Goal: Task Accomplishment & Management: Use online tool/utility

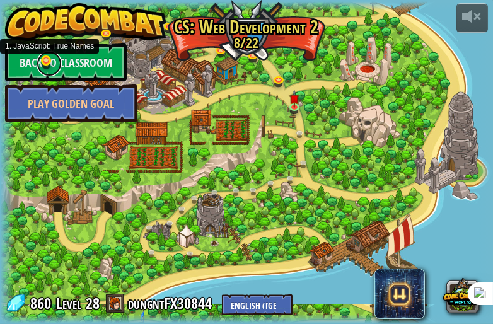
click at [45, 62] on link at bounding box center [49, 63] width 25 height 25
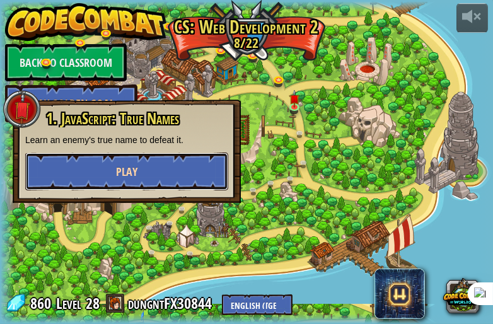
click at [143, 179] on button "Play" at bounding box center [126, 172] width 203 height 38
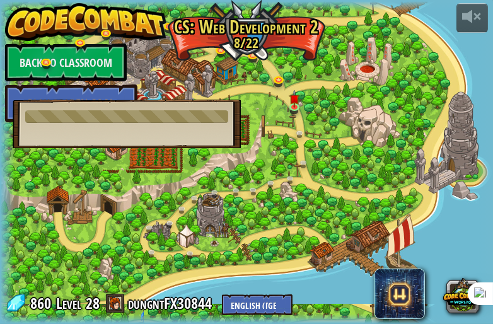
click at [220, 125] on div "1. JavaScript: True Names Learn an enemy's true name to defeat it. You must be …" at bounding box center [127, 124] width 228 height 49
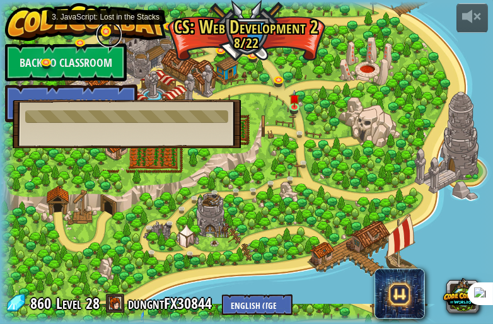
click at [109, 36] on link at bounding box center [109, 34] width 25 height 25
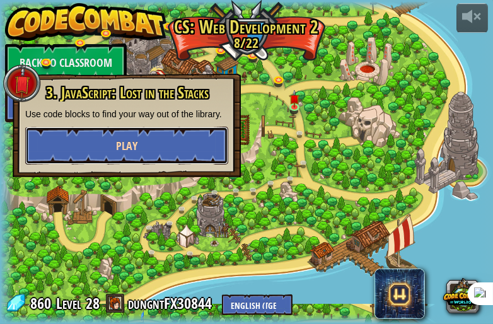
click at [144, 145] on button "Play" at bounding box center [126, 146] width 203 height 38
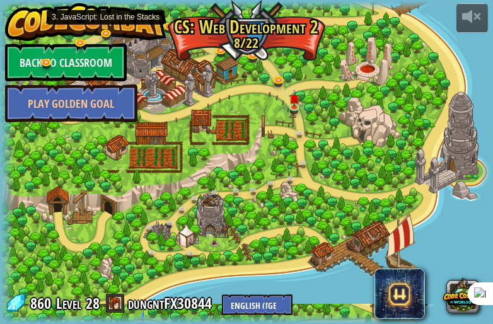
click at [105, 32] on link at bounding box center [109, 36] width 25 height 19
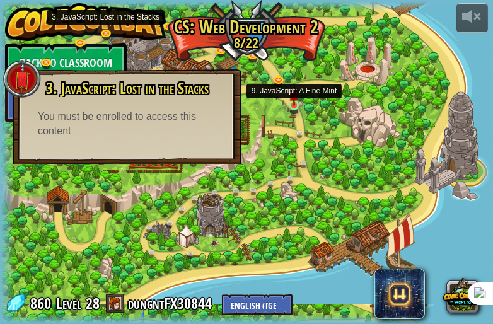
click at [296, 103] on img at bounding box center [294, 95] width 10 height 24
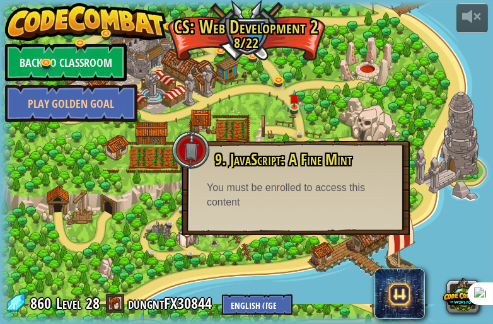
click at [331, 227] on div "9. JavaScript: A Fine Mint Ogre Peons are trying to steal your coins! Don't let…" at bounding box center [296, 188] width 228 height 95
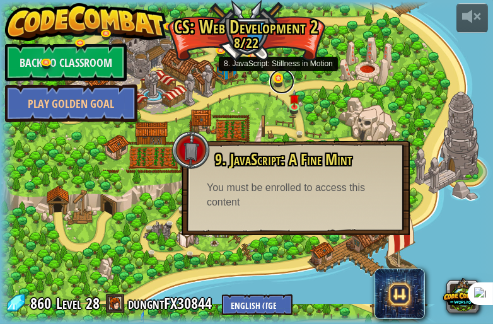
click at [281, 79] on link at bounding box center [281, 81] width 25 height 25
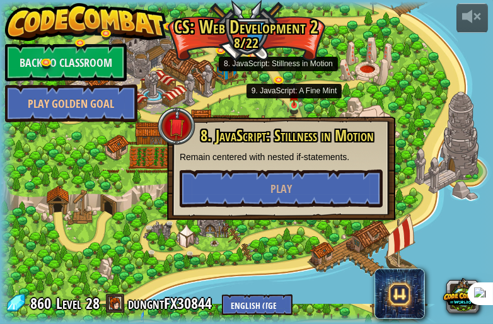
click at [292, 95] on img at bounding box center [294, 95] width 10 height 24
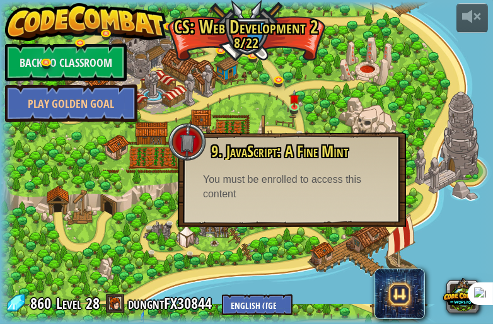
click at [367, 120] on div at bounding box center [246, 162] width 493 height 322
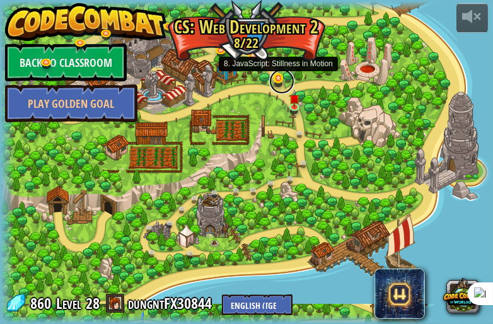
click at [275, 84] on link at bounding box center [281, 81] width 25 height 25
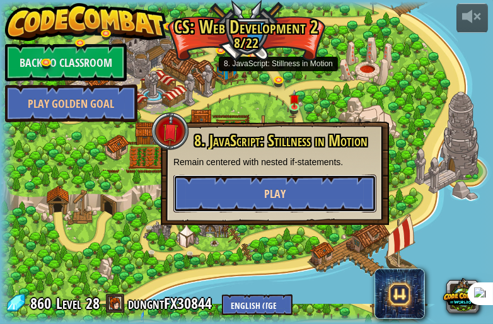
click at [308, 188] on button "Play" at bounding box center [275, 194] width 203 height 38
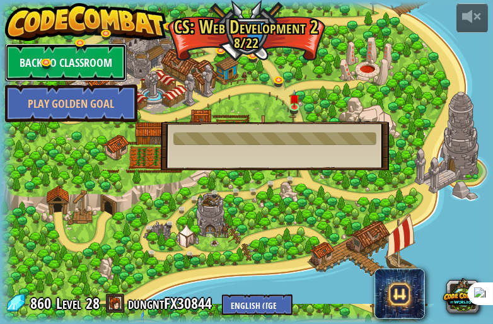
click at [106, 70] on link "Back to Classroom" at bounding box center [66, 63] width 122 height 38
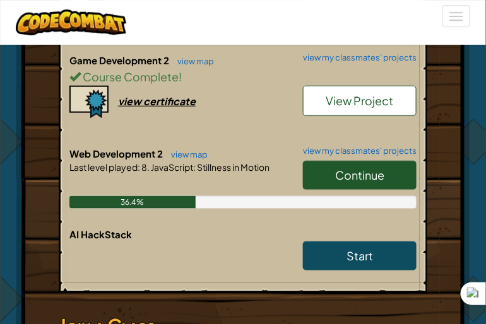
scroll to position [1010, 0]
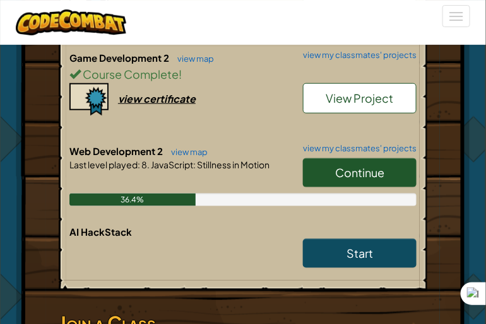
click at [362, 165] on span "Continue" at bounding box center [359, 172] width 49 height 15
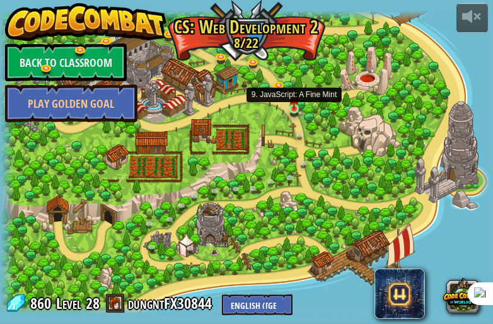
click at [293, 107] on img at bounding box center [294, 98] width 10 height 24
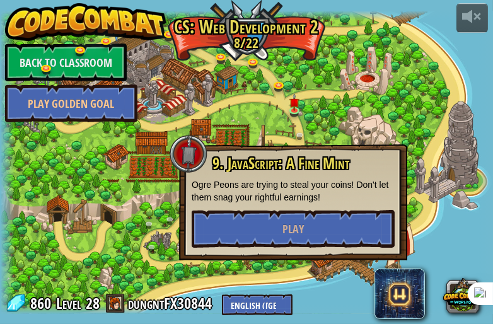
click at [329, 239] on div "9. JavaScript: A Fine Mint Ogre Peons are trying to steal your coins! Don't let…" at bounding box center [293, 202] width 228 height 116
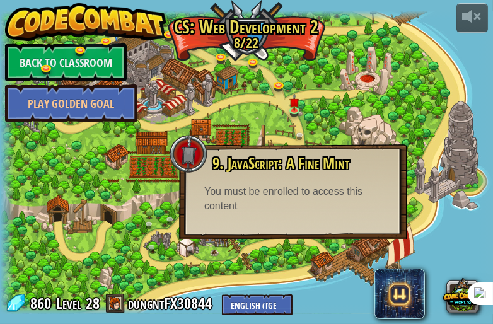
drag, startPoint x: 326, startPoint y: 215, endPoint x: 320, endPoint y: 205, distance: 11.4
click at [326, 213] on div "9. JavaScript: A Fine Mint Ogre Peons are trying to steal your coins! Don't let…" at bounding box center [293, 191] width 228 height 95
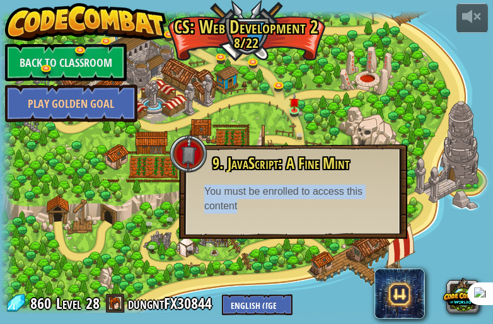
drag, startPoint x: 207, startPoint y: 190, endPoint x: 364, endPoint y: 201, distance: 157.5
click at [364, 201] on div "You must be enrolled to access this content" at bounding box center [293, 199] width 178 height 29
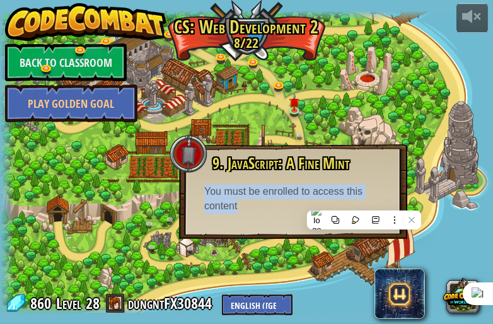
click at [370, 110] on div at bounding box center [246, 162] width 493 height 303
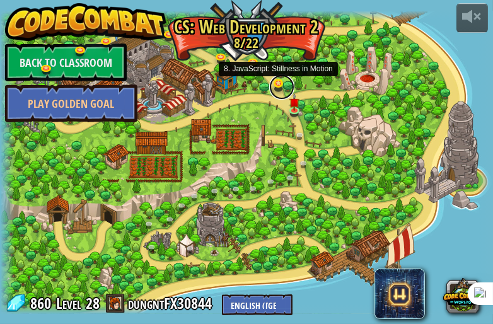
click at [284, 86] on link at bounding box center [281, 86] width 25 height 25
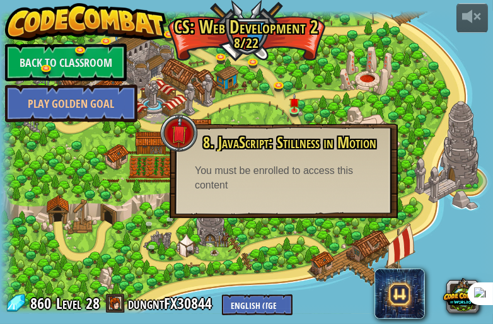
click at [333, 191] on div "You must be enrolled to access this content" at bounding box center [284, 178] width 178 height 29
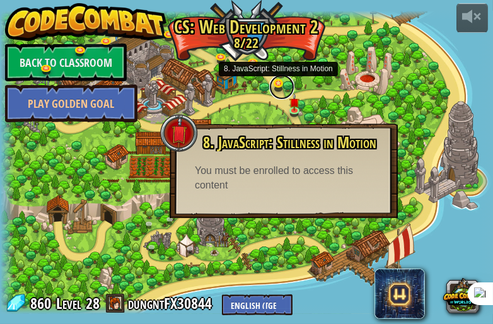
click at [279, 82] on link at bounding box center [281, 86] width 25 height 25
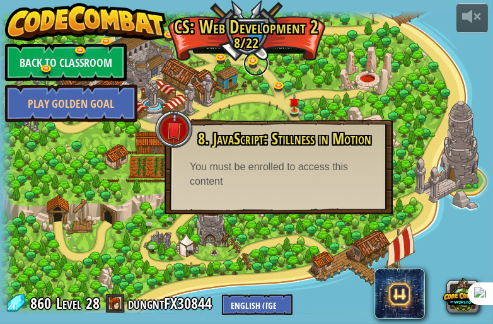
click at [249, 61] on link at bounding box center [256, 63] width 25 height 25
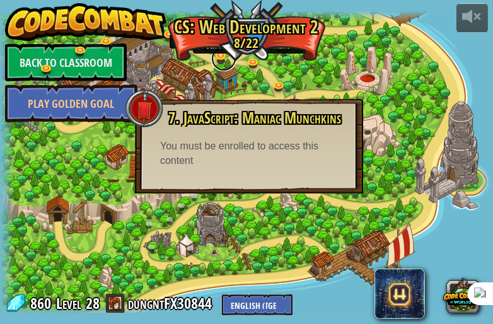
click at [223, 52] on link at bounding box center [223, 58] width 25 height 25
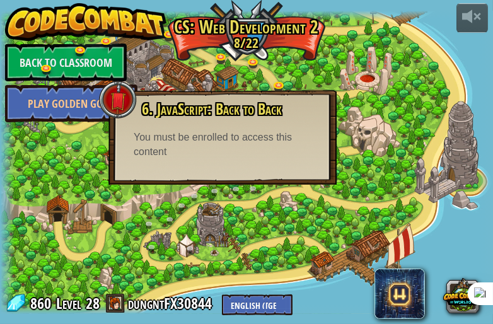
click at [422, 213] on div at bounding box center [246, 162] width 493 height 303
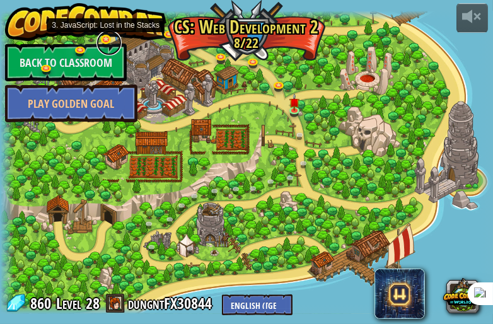
click at [106, 36] on link at bounding box center [109, 42] width 25 height 25
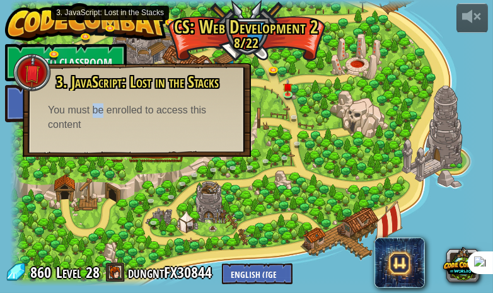
drag, startPoint x: 95, startPoint y: 106, endPoint x: 123, endPoint y: 113, distance: 29.2
click at [105, 107] on div "You must be enrolled to access this content" at bounding box center [137, 117] width 178 height 29
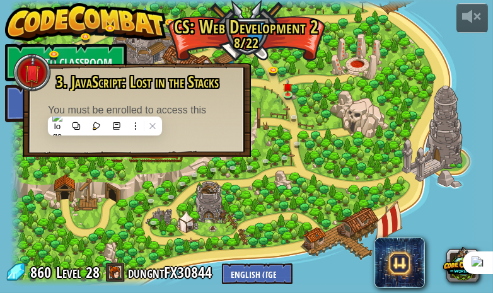
click at [123, 113] on div "You must be enrolled to access this content" at bounding box center [137, 117] width 178 height 29
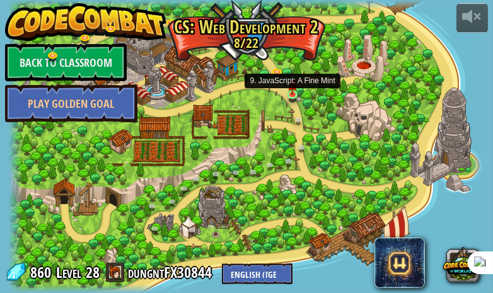
click at [292, 91] on img at bounding box center [293, 84] width 10 height 23
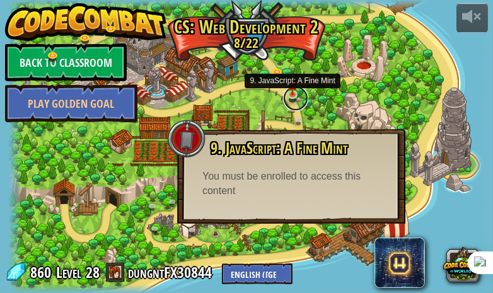
click at [293, 97] on link at bounding box center [295, 98] width 25 height 25
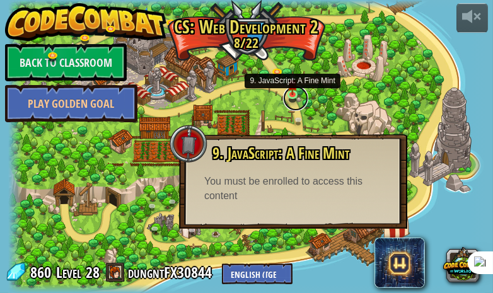
click at [293, 97] on link at bounding box center [295, 98] width 25 height 25
click at [295, 97] on link at bounding box center [295, 98] width 25 height 25
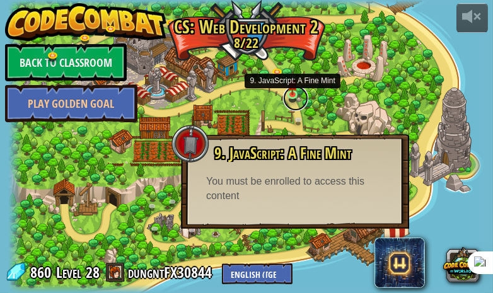
click at [295, 97] on link at bounding box center [295, 98] width 25 height 25
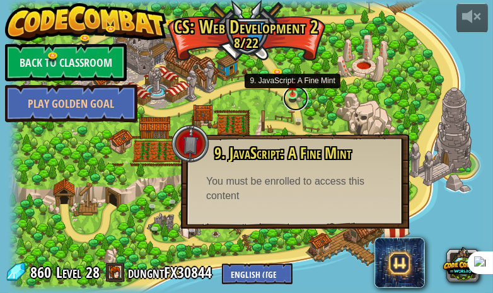
click at [295, 97] on link at bounding box center [295, 98] width 25 height 25
